Goal: Task Accomplishment & Management: Complete application form

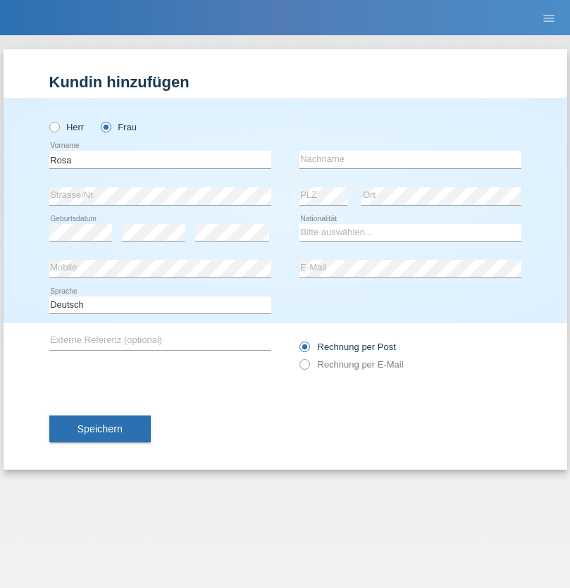
type input "Rosa"
click at [410, 159] on input "text" at bounding box center [410, 160] width 222 height 18
type input "[PERSON_NAME]"
select select "CH"
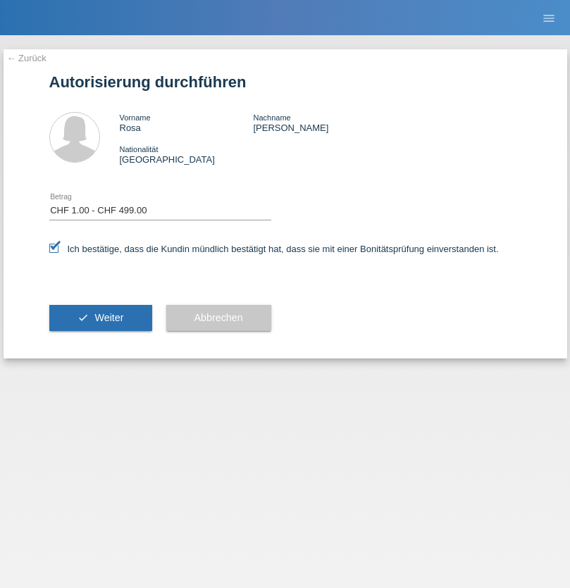
select select "1"
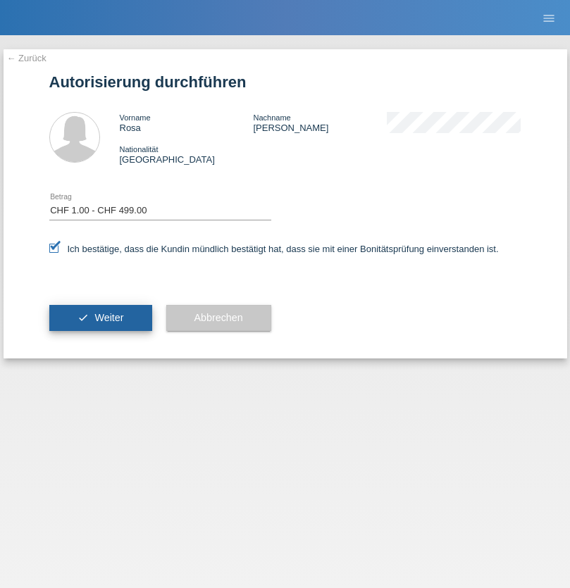
click at [100, 318] on span "Weiter" at bounding box center [108, 317] width 29 height 11
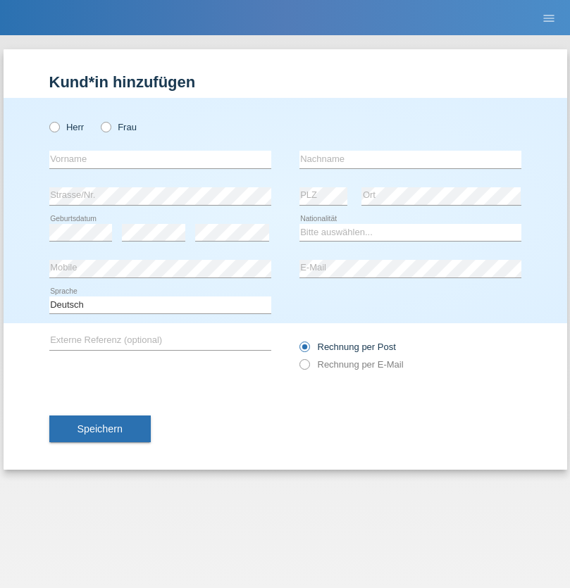
radio input "true"
click at [160, 159] on input "text" at bounding box center [160, 160] width 222 height 18
type input "Sekaric"
click at [410, 159] on input "text" at bounding box center [410, 160] width 222 height 18
type input "[PERSON_NAME]"
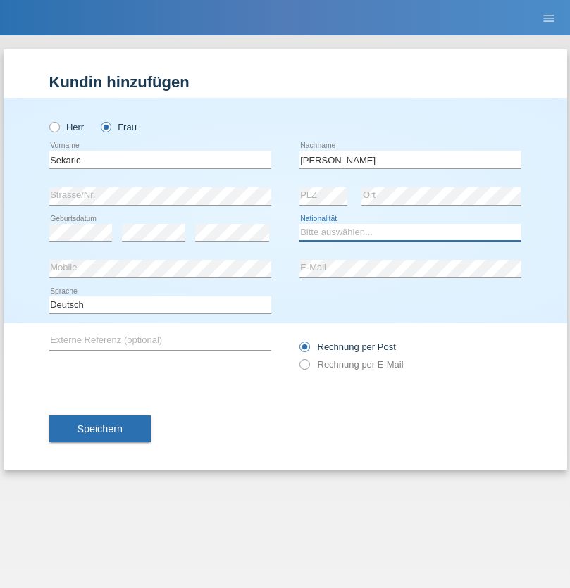
select select "RS"
select select "C"
select select "23"
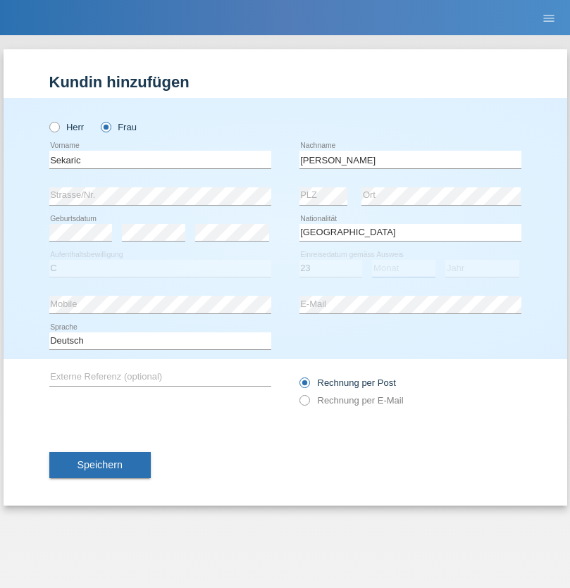
select select "05"
select select "2021"
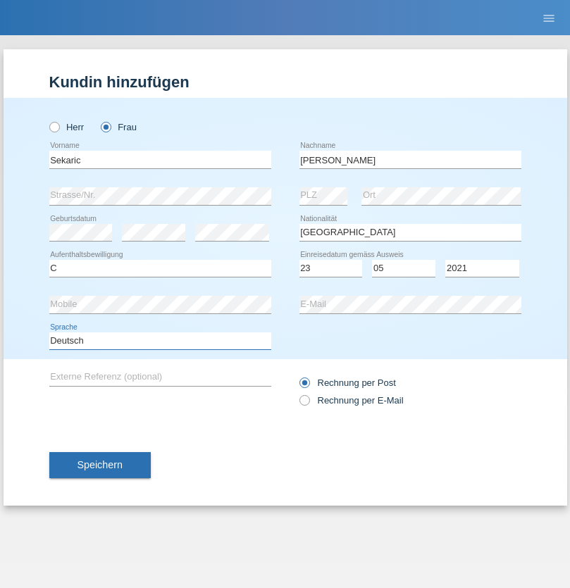
select select "en"
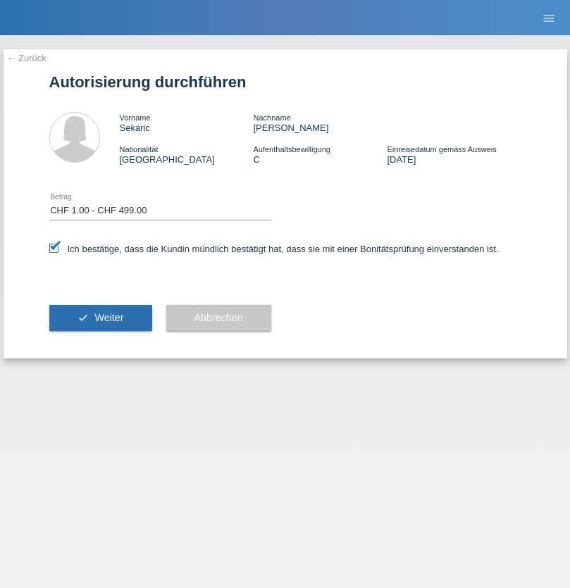
select select "1"
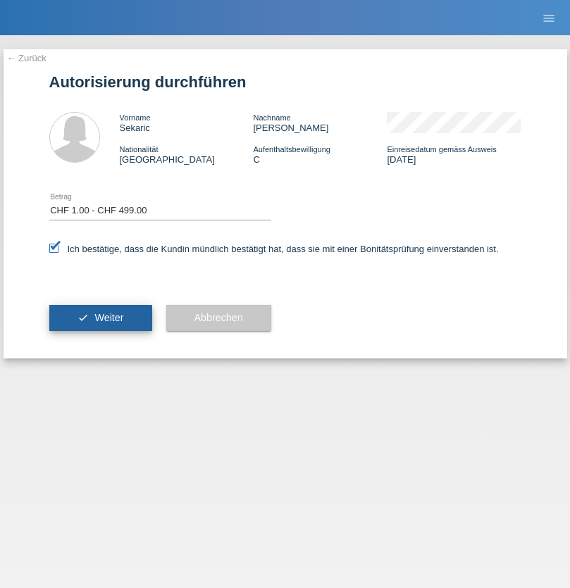
click at [100, 318] on span "Weiter" at bounding box center [108, 317] width 29 height 11
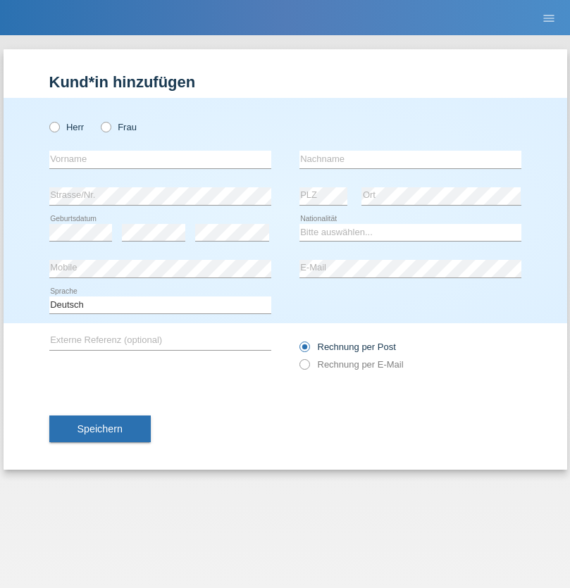
radio input "true"
click at [160, 159] on input "text" at bounding box center [160, 160] width 222 height 18
type input "Cristina"
click at [410, 159] on input "text" at bounding box center [410, 160] width 222 height 18
type input "Papuc"
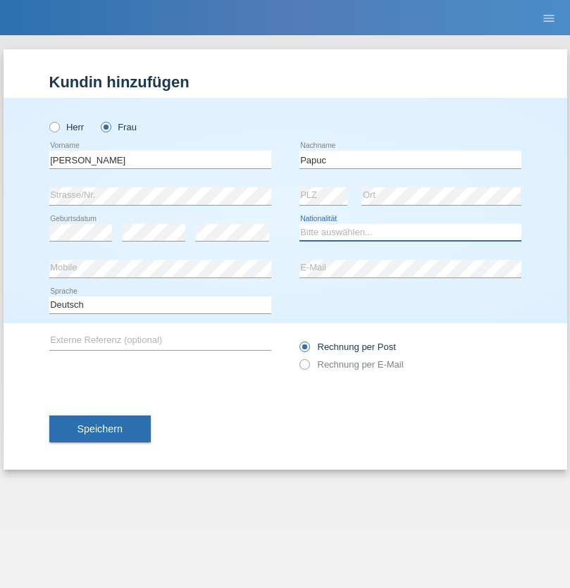
select select "RO"
select select "C"
select select "30"
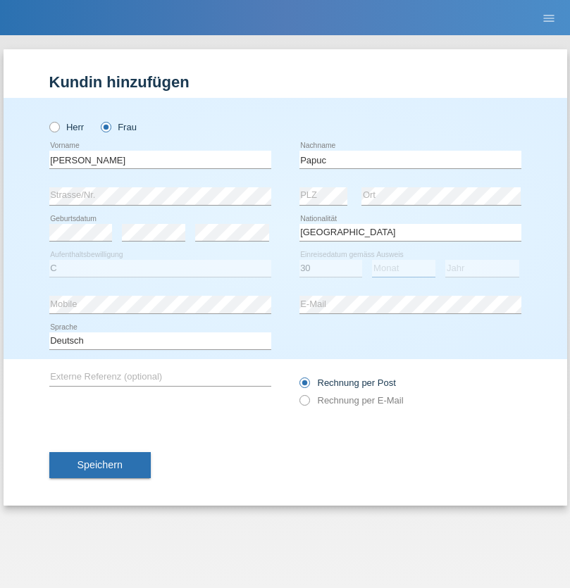
select select "07"
select select "2019"
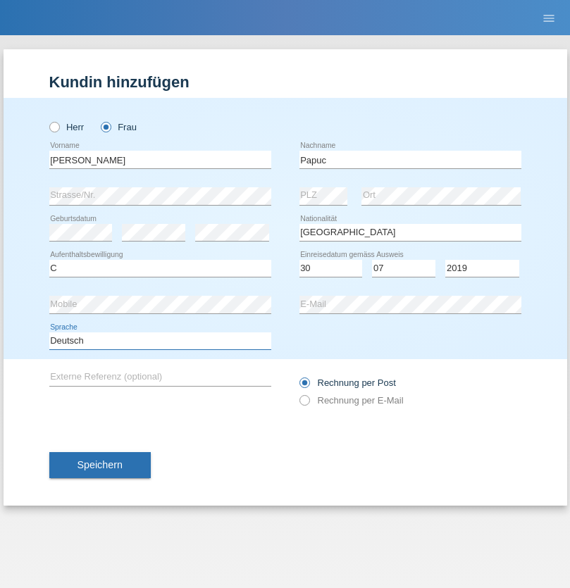
select select "en"
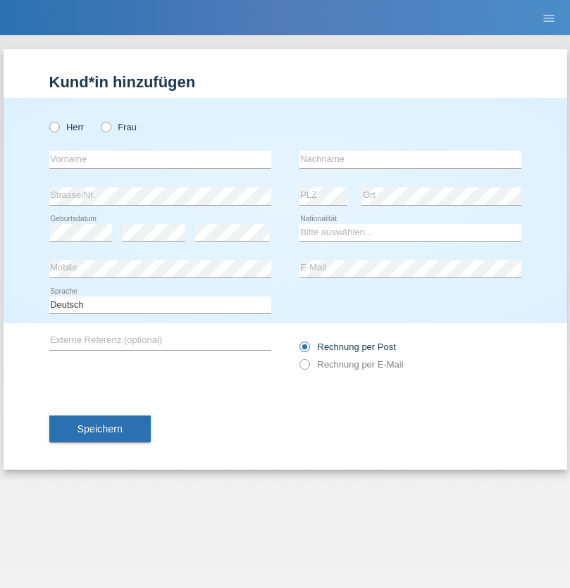
radio input "true"
click at [160, 159] on input "text" at bounding box center [160, 160] width 222 height 18
type input "Dikbaş"
click at [410, 159] on input "text" at bounding box center [410, 160] width 222 height 18
type input "Nuray"
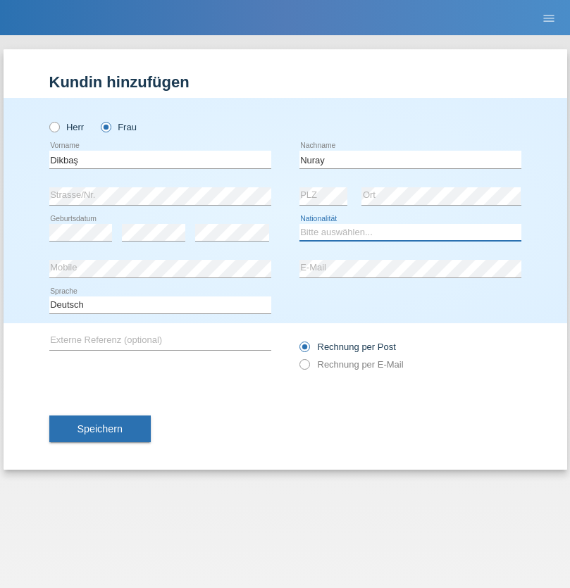
select select "TR"
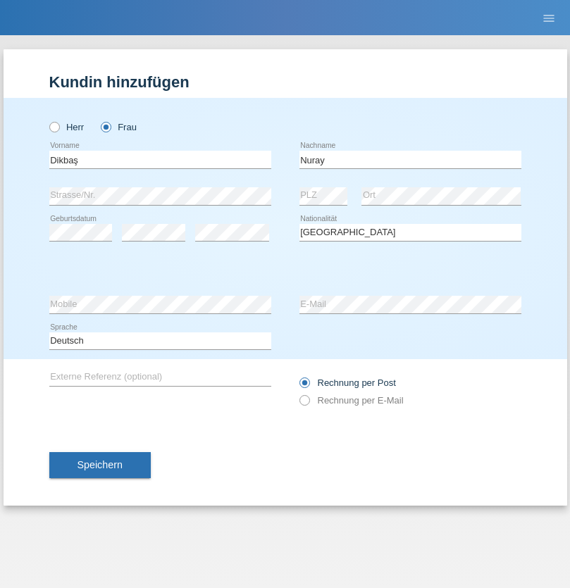
select select "C"
select select "09"
select select "11"
select select "1994"
